Goal: Task Accomplishment & Management: Manage account settings

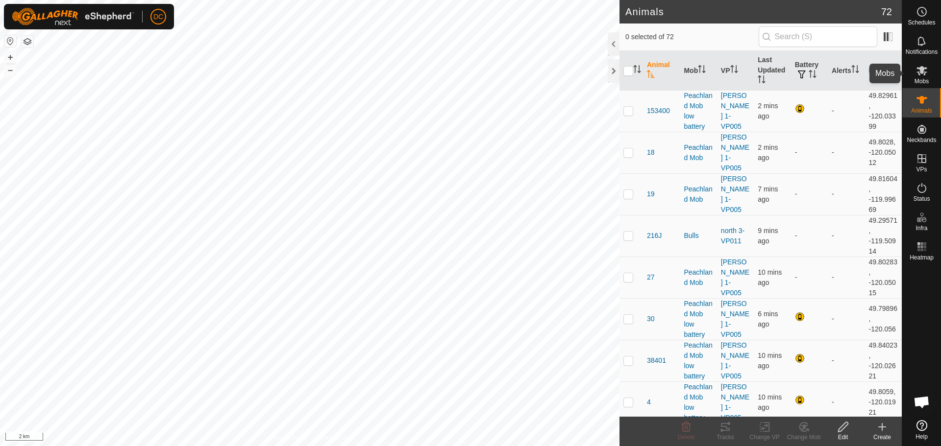
click at [922, 72] on icon at bounding box center [921, 70] width 11 height 9
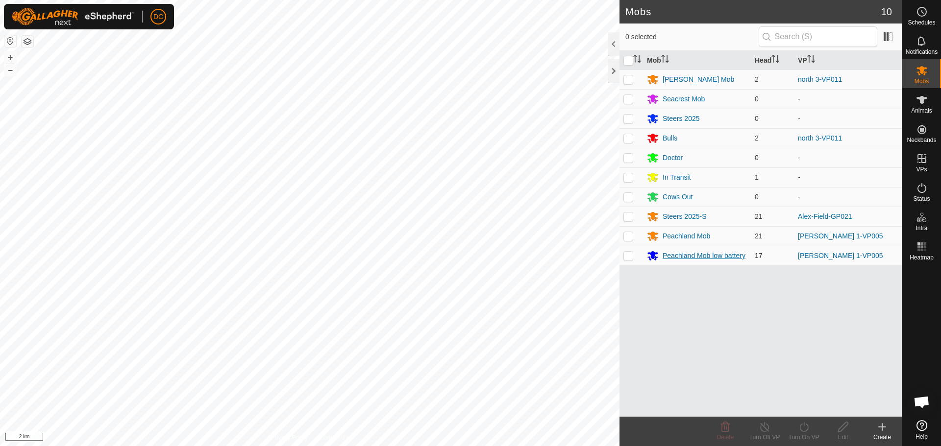
click at [690, 260] on div "Peachland Mob low battery" at bounding box center [704, 256] width 83 height 10
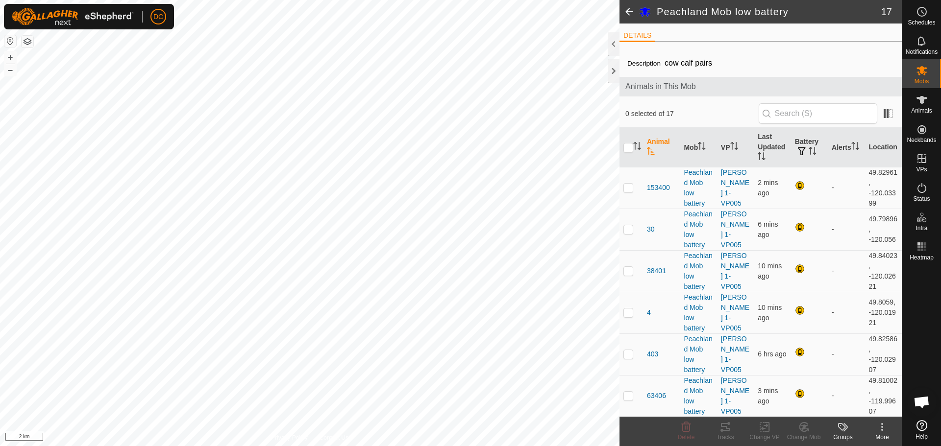
click at [630, 12] on span at bounding box center [629, 12] width 20 height 24
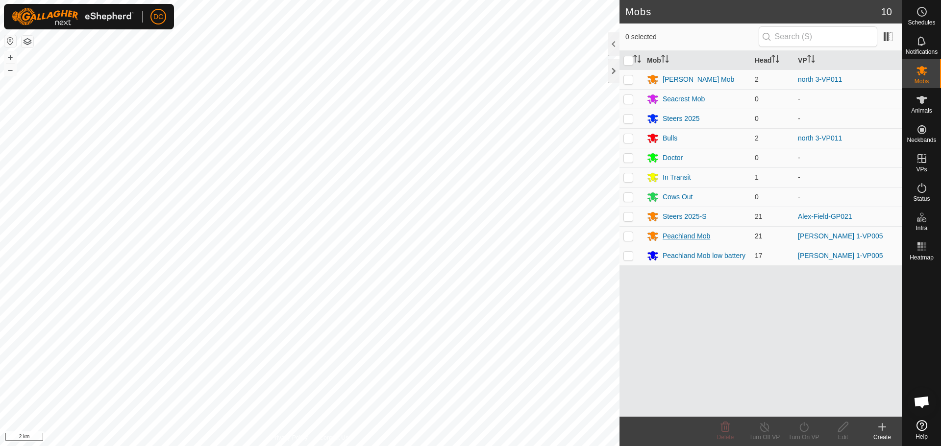
click at [682, 235] on div "Peachland Mob" at bounding box center [687, 236] width 48 height 10
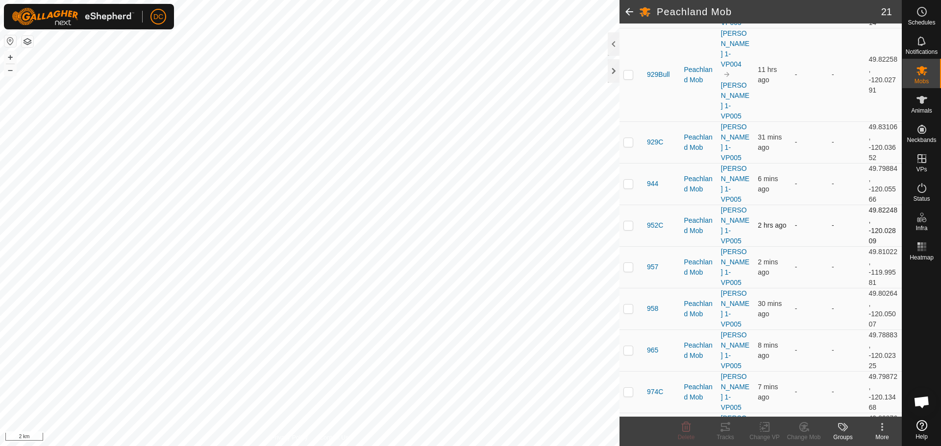
scroll to position [646, 0]
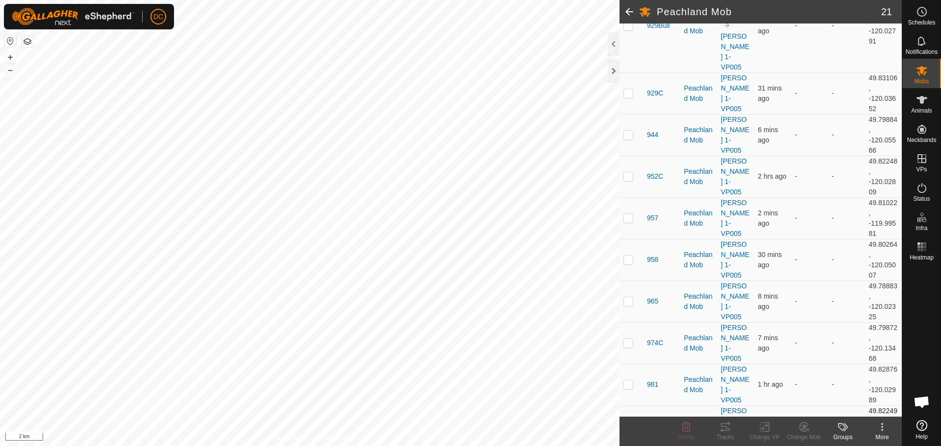
click at [628, 422] on p-checkbox at bounding box center [628, 426] width 10 height 8
checkbox input "true"
click at [626, 12] on span at bounding box center [629, 12] width 20 height 24
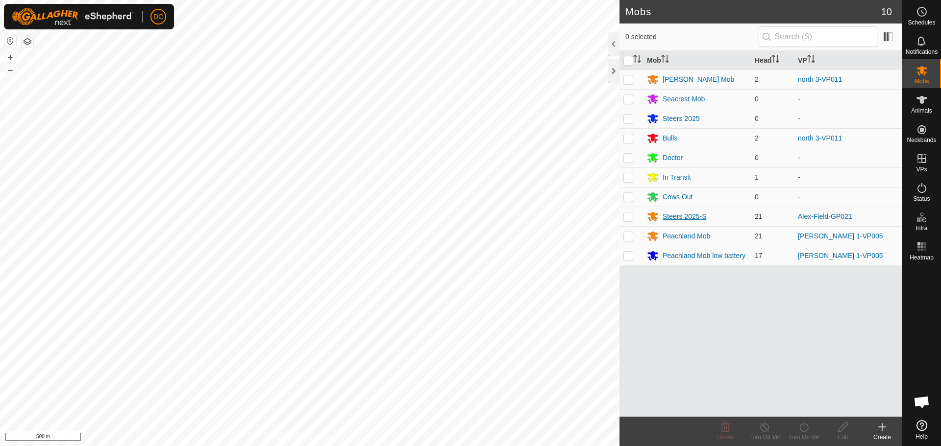
click at [685, 213] on div "Steers 2025-S" at bounding box center [685, 217] width 44 height 10
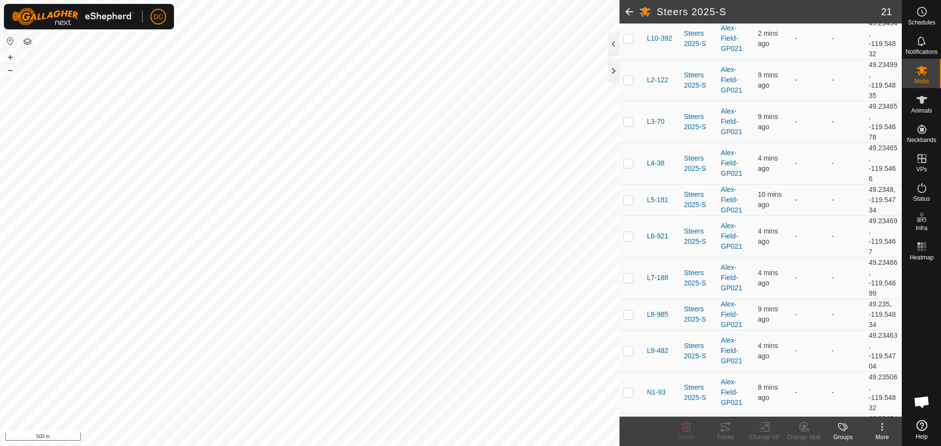
scroll to position [294, 0]
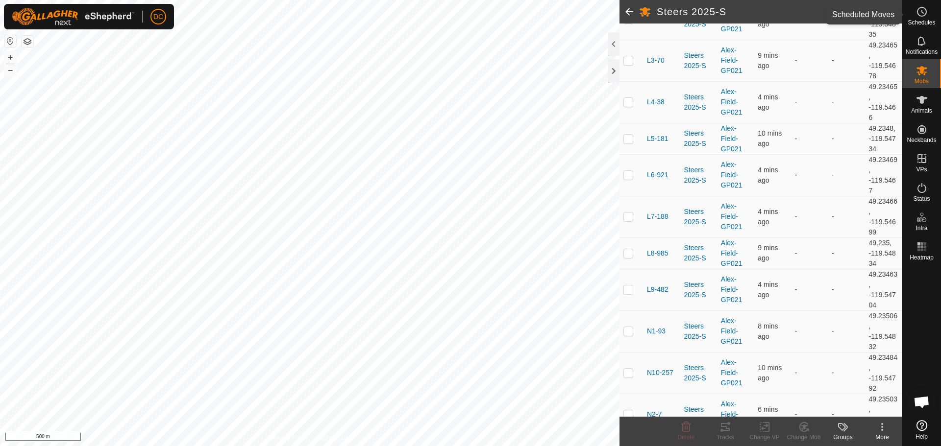
click at [921, 20] on span "Schedules" at bounding box center [921, 23] width 27 height 6
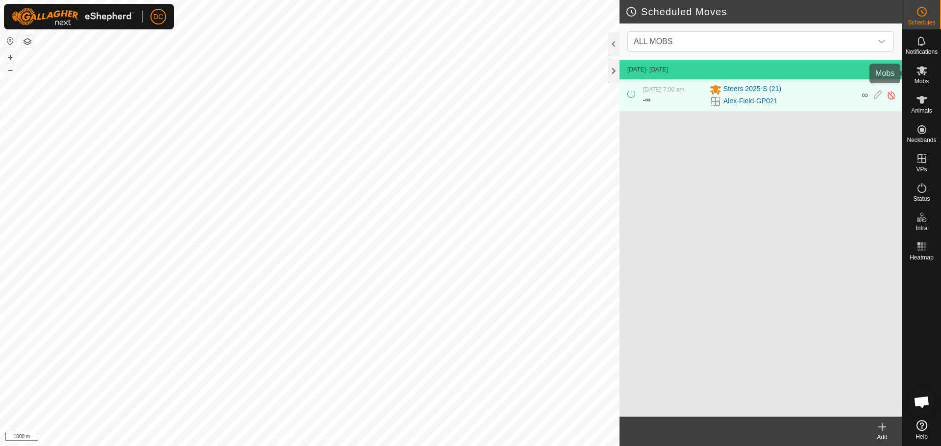
click at [921, 75] on icon at bounding box center [922, 71] width 12 height 12
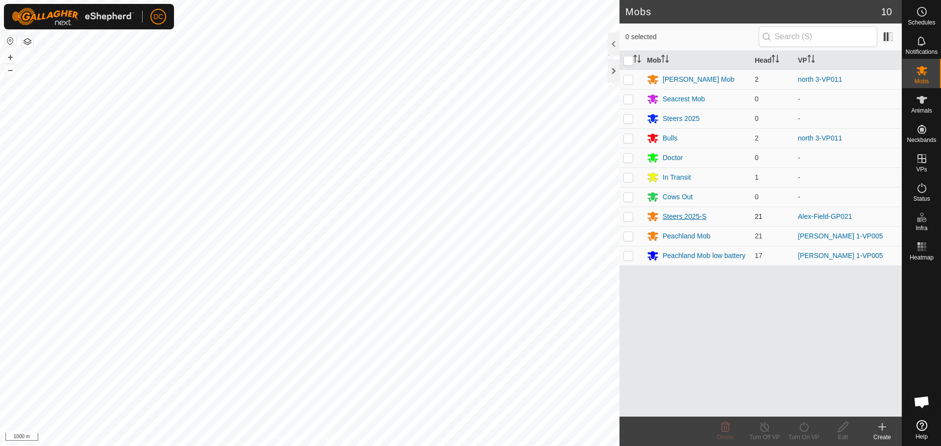
click at [688, 218] on div "Steers 2025-S" at bounding box center [685, 217] width 44 height 10
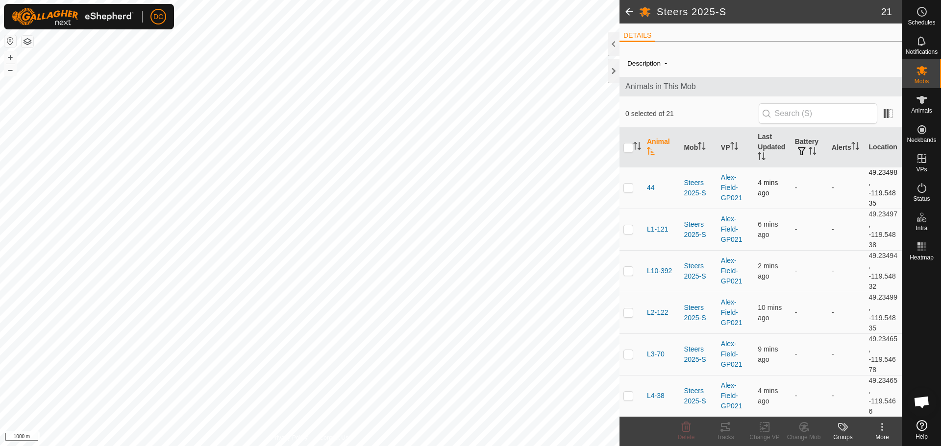
click at [628, 192] on p-tablecheckbox at bounding box center [628, 188] width 10 height 8
click at [630, 189] on p-checkbox at bounding box center [628, 188] width 10 height 8
checkbox input "false"
